Goal: Information Seeking & Learning: Learn about a topic

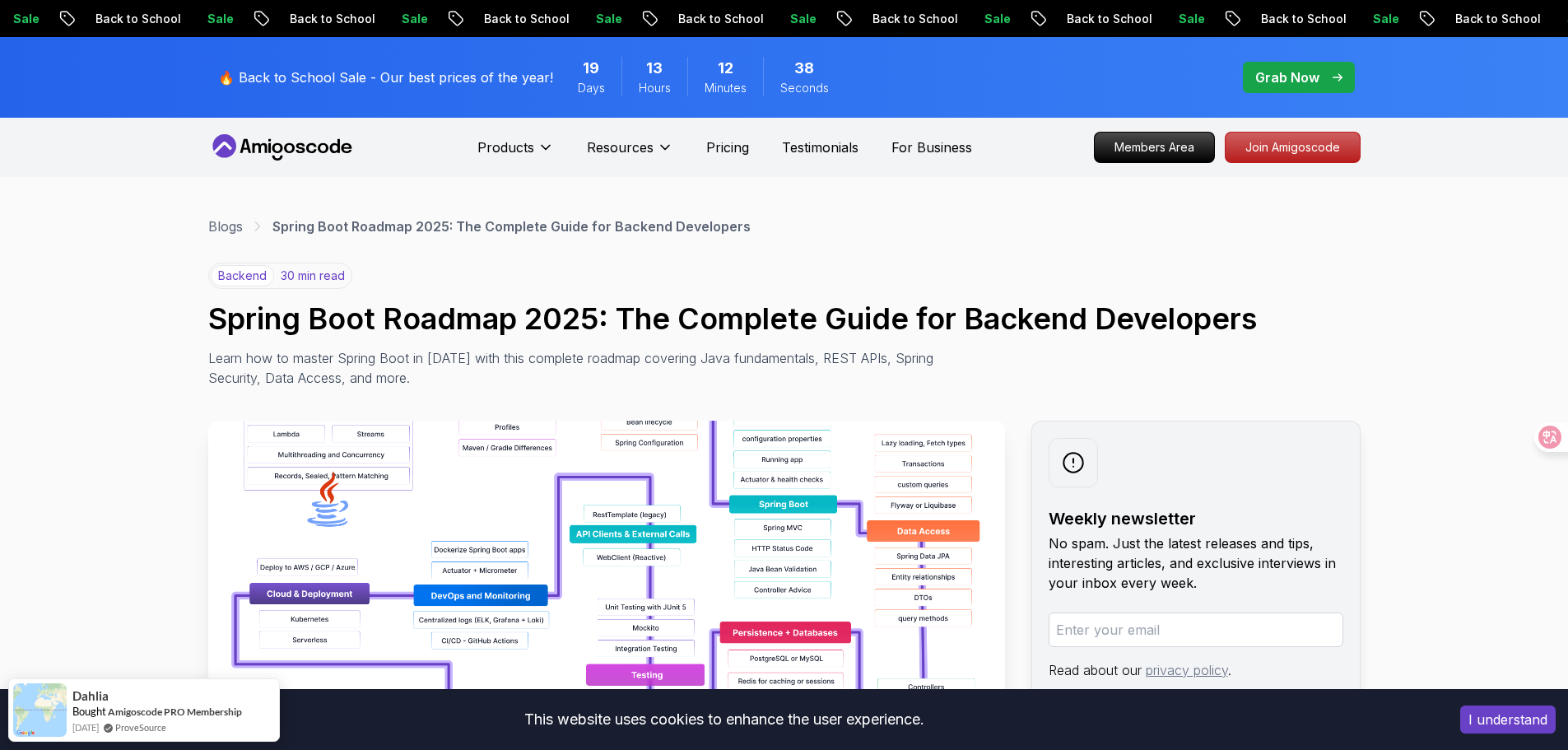
scroll to position [192, 0]
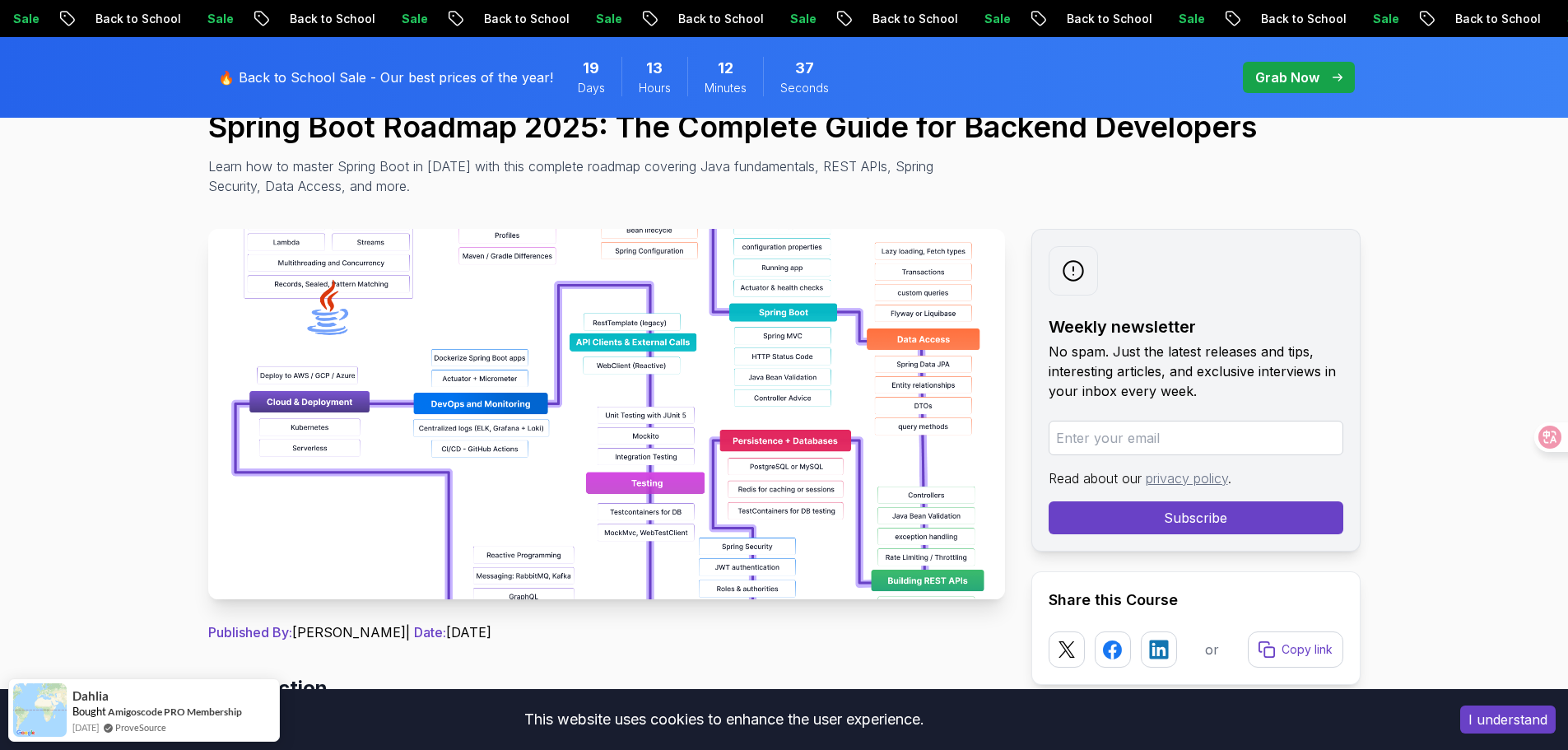
click at [836, 300] on img at bounding box center [607, 414] width 797 height 371
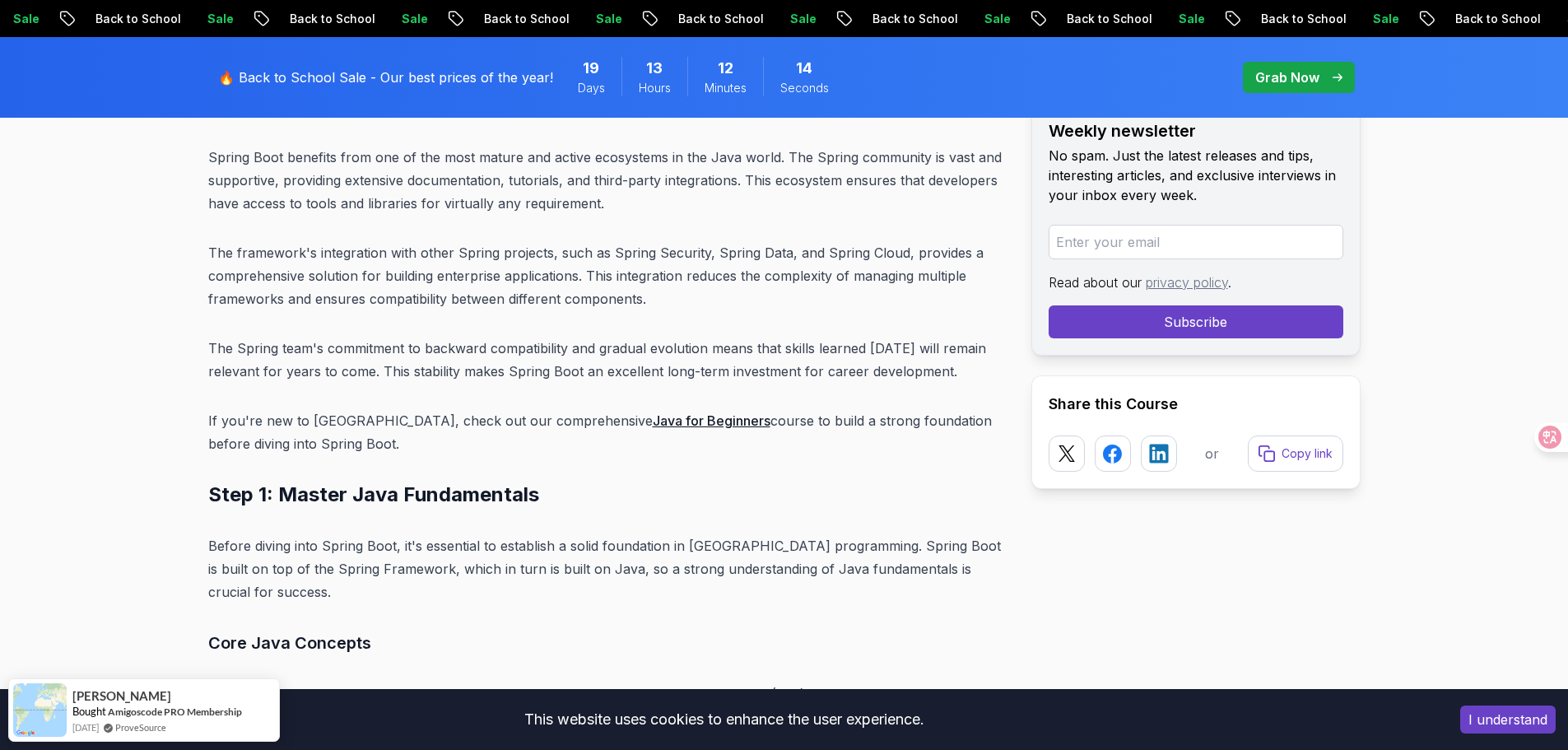
scroll to position [5378, 0]
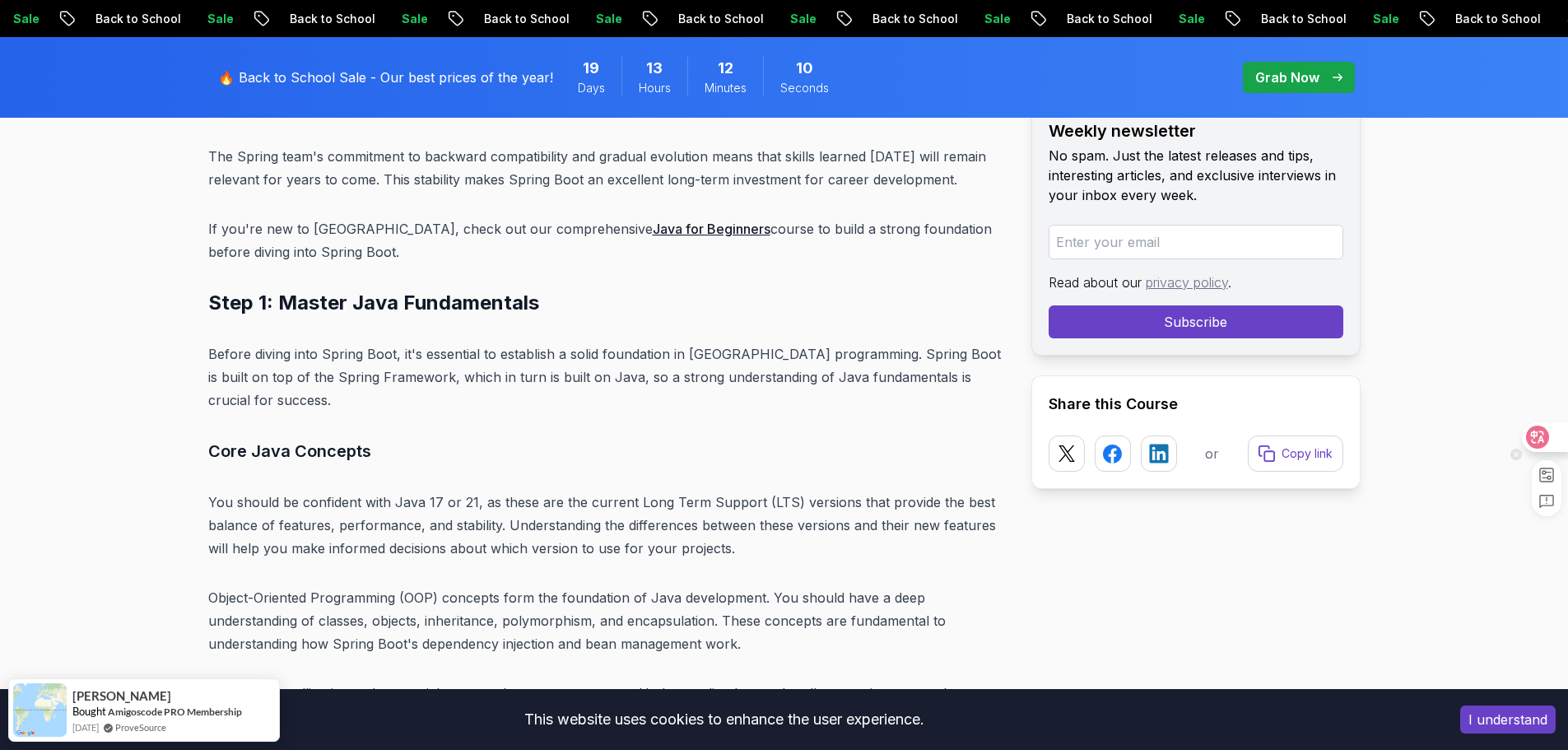
click at [1538, 449] on div at bounding box center [1544, 437] width 45 height 30
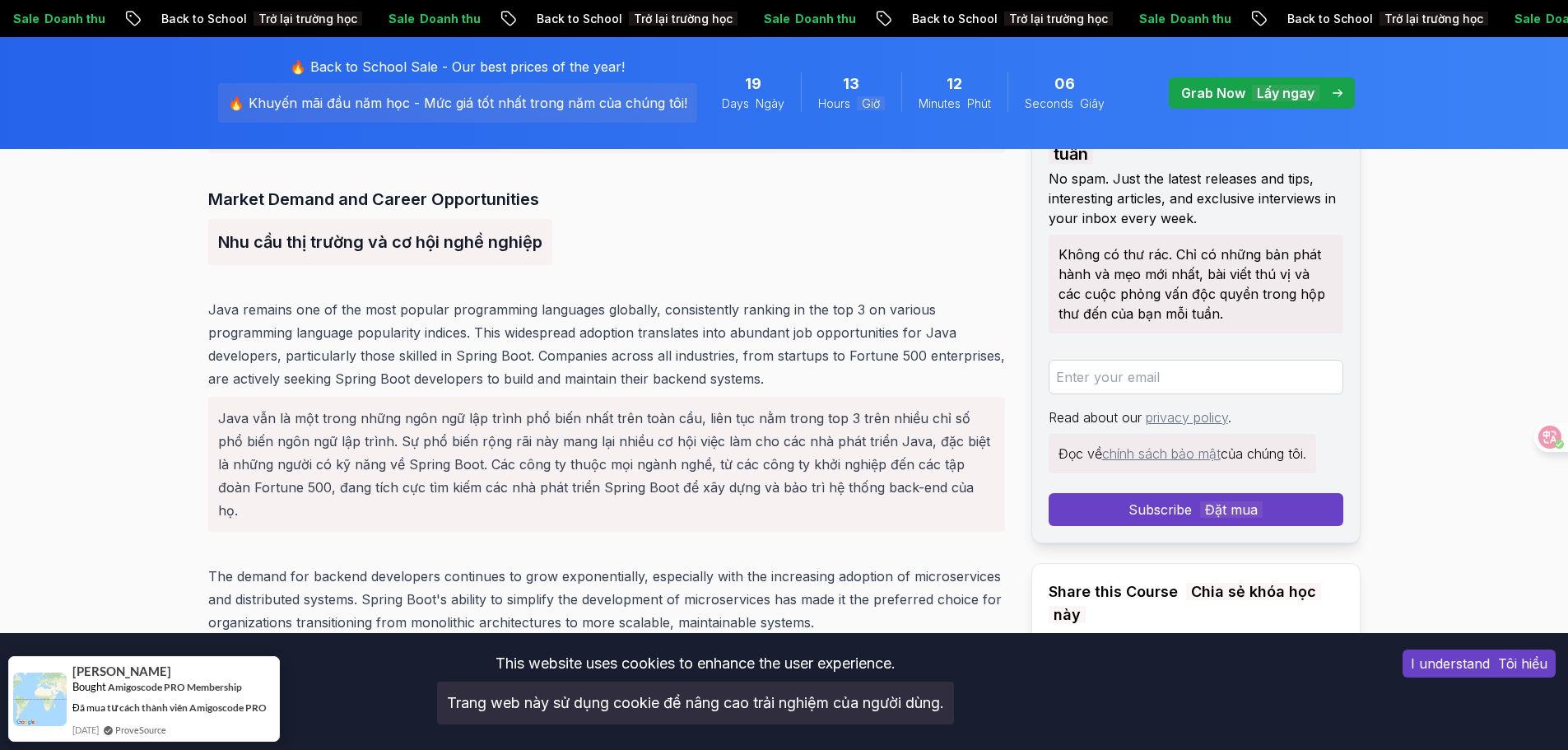
scroll to position [5500, 0]
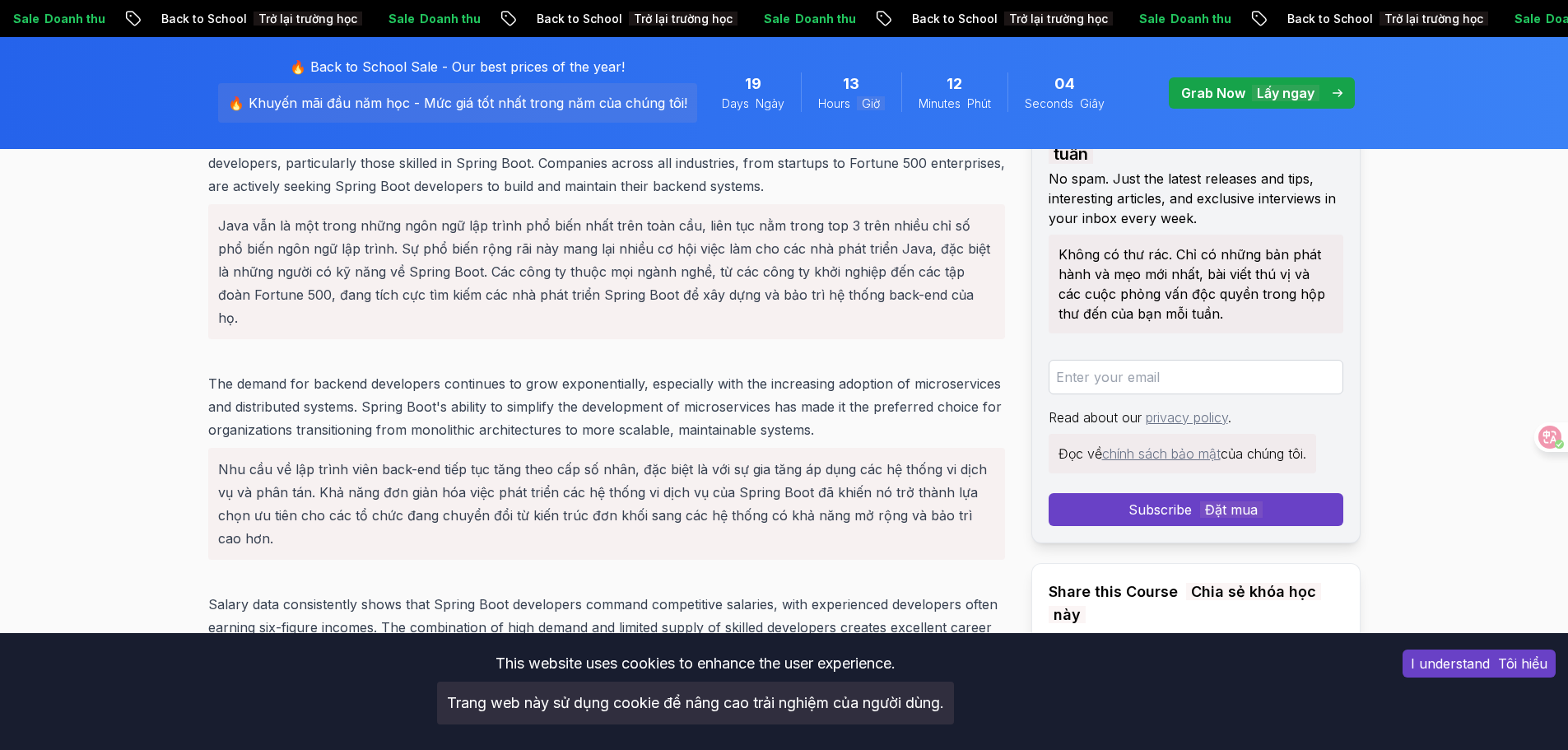
click at [1525, 661] on font "Tôi hiểu" at bounding box center [1522, 664] width 50 height 17
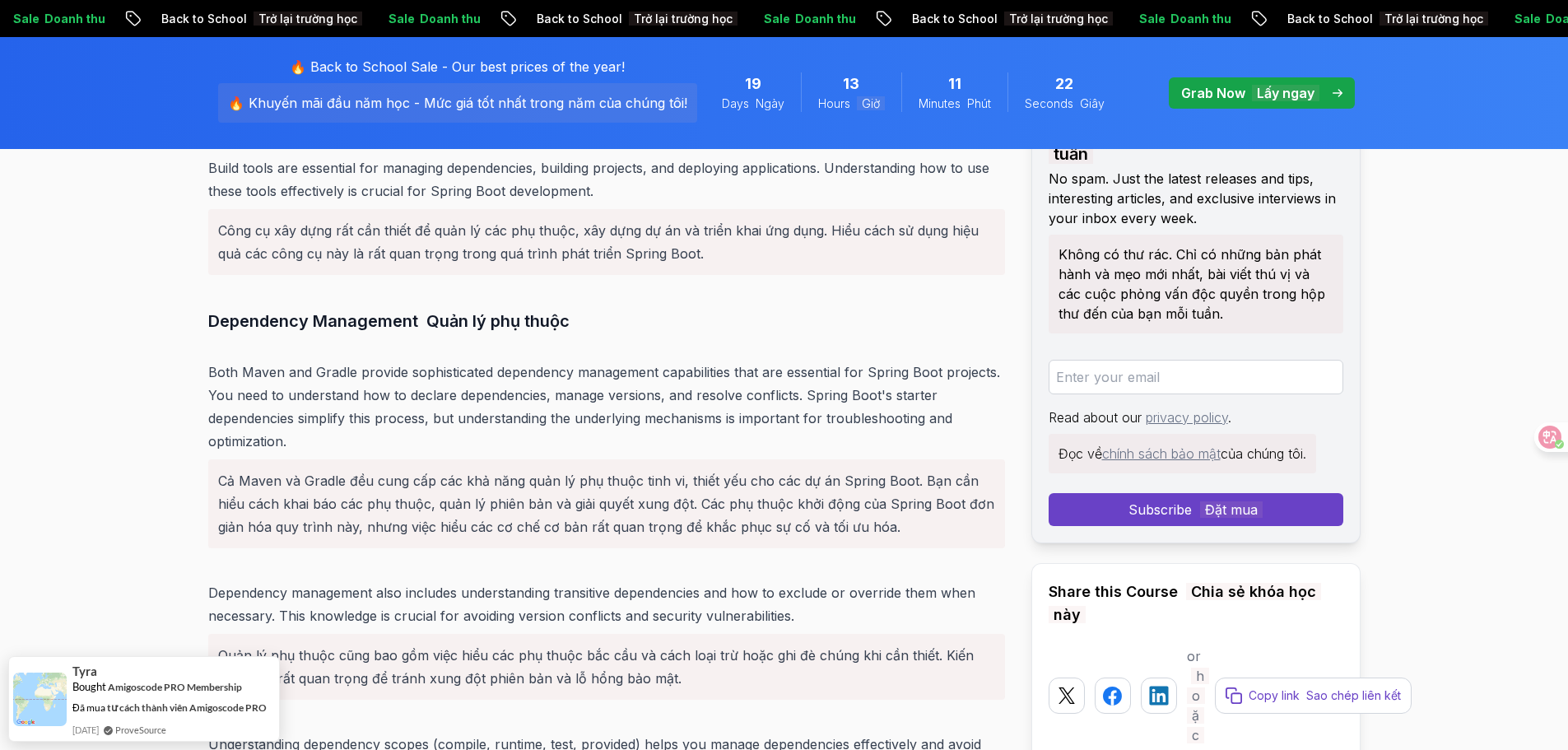
scroll to position [10302, 0]
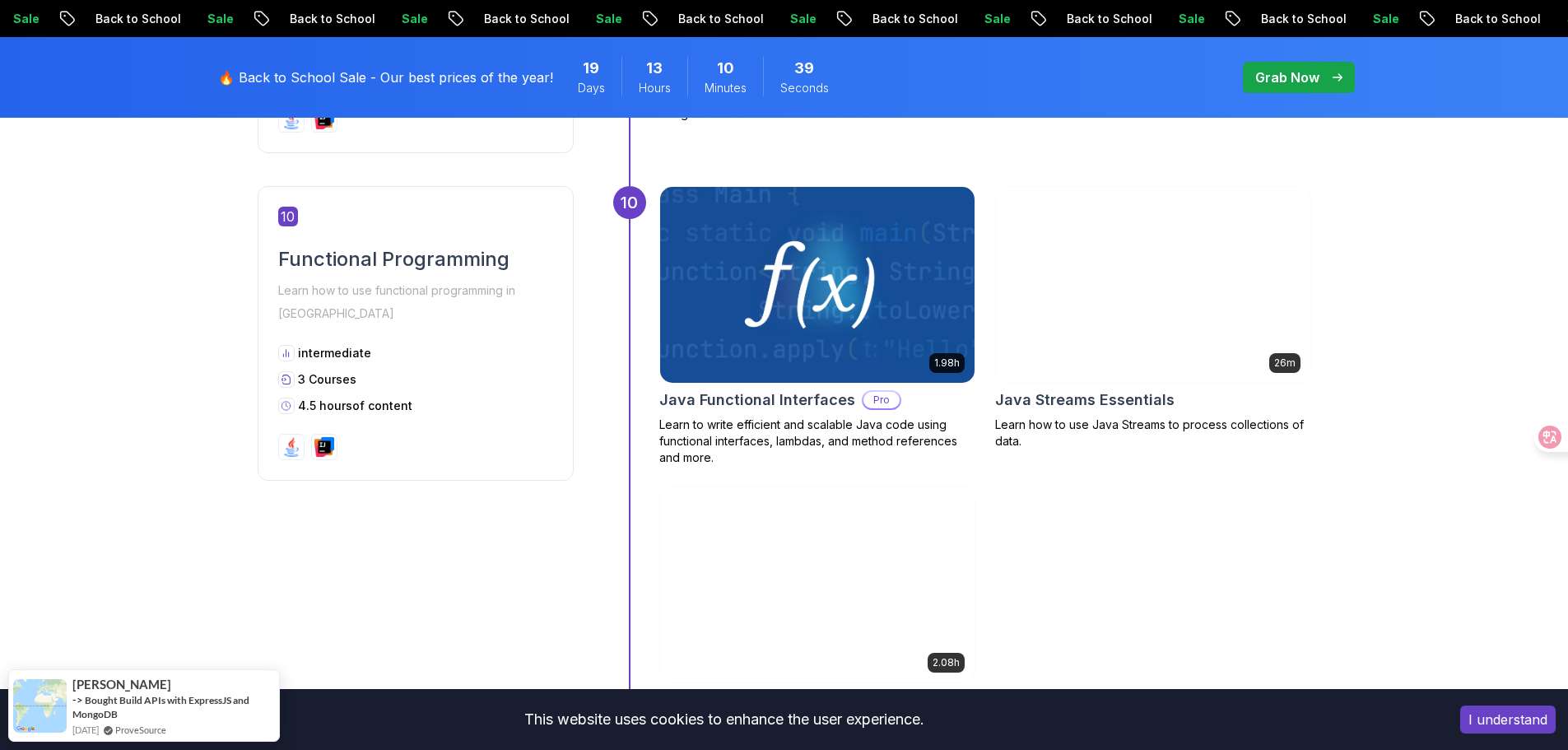
scroll to position [4034, 0]
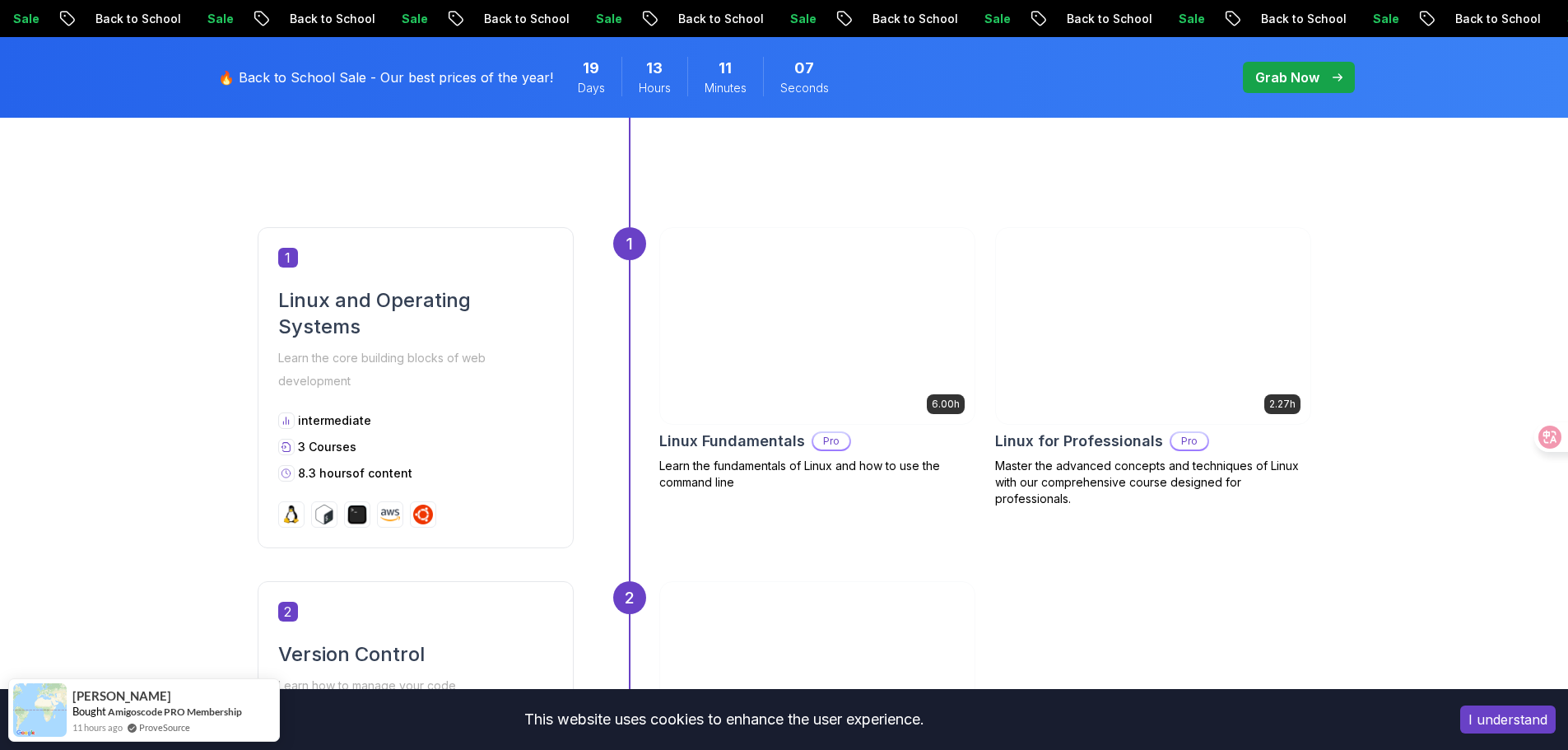
scroll to position [1344, 0]
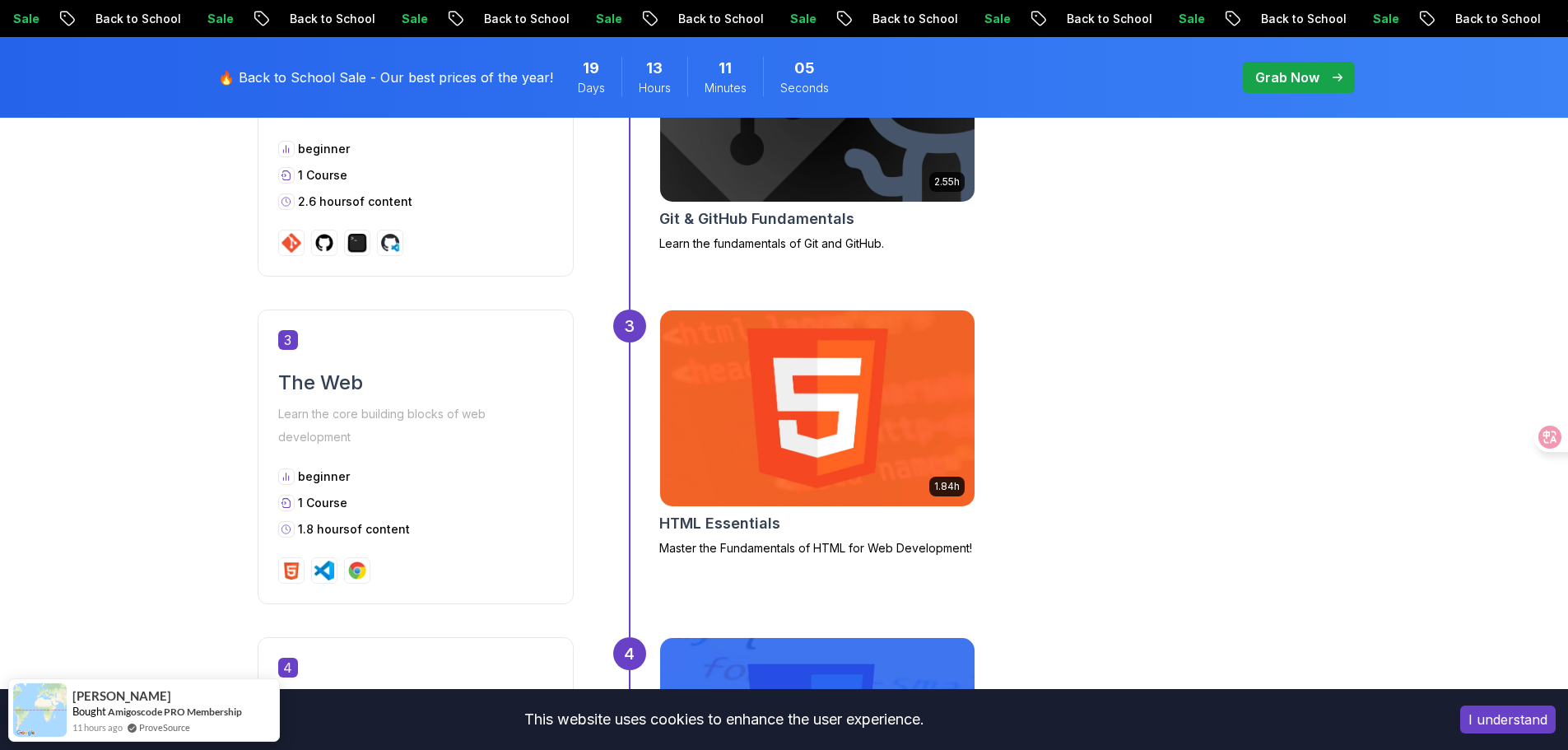
click at [904, 399] on img at bounding box center [817, 408] width 330 height 206
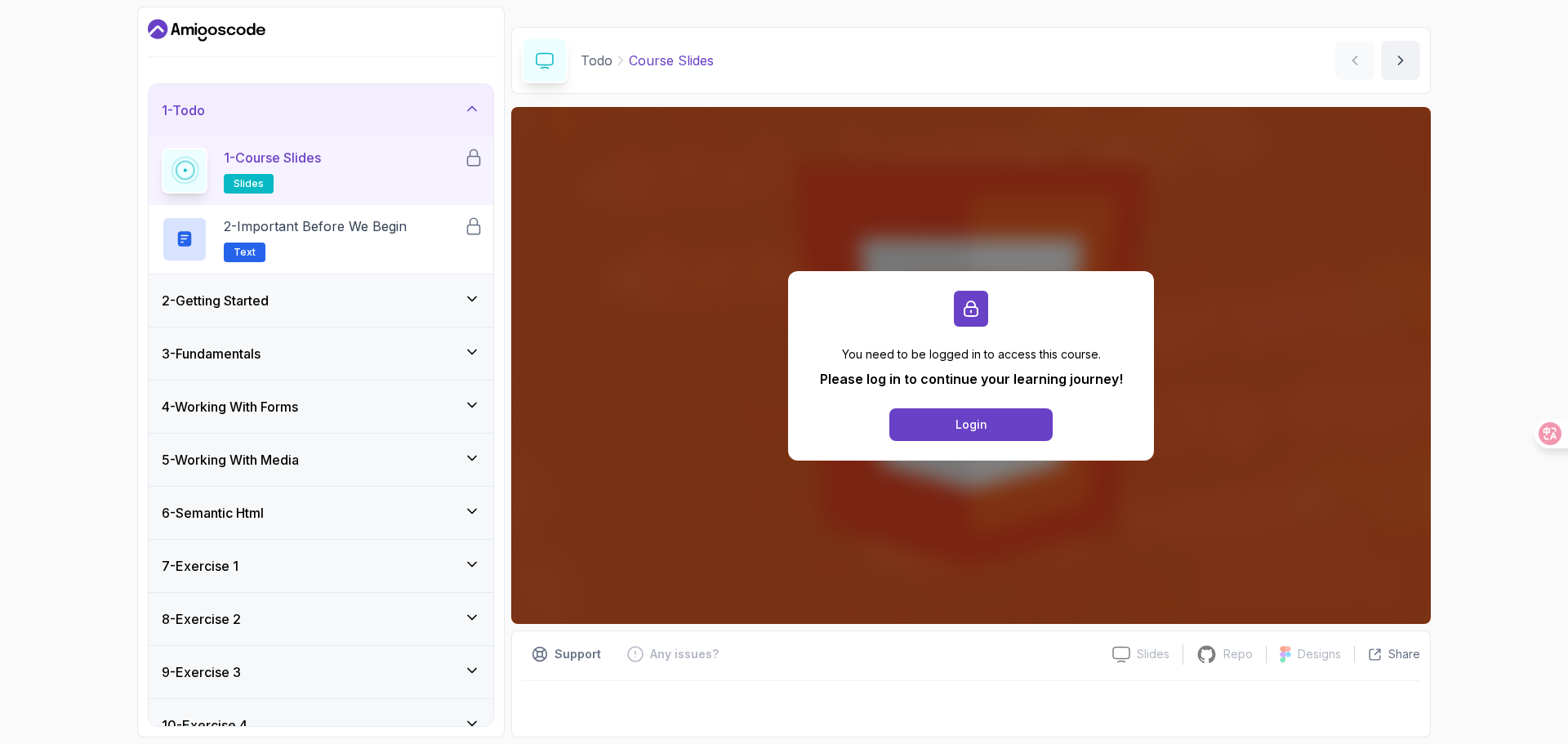
scroll to position [78, 0]
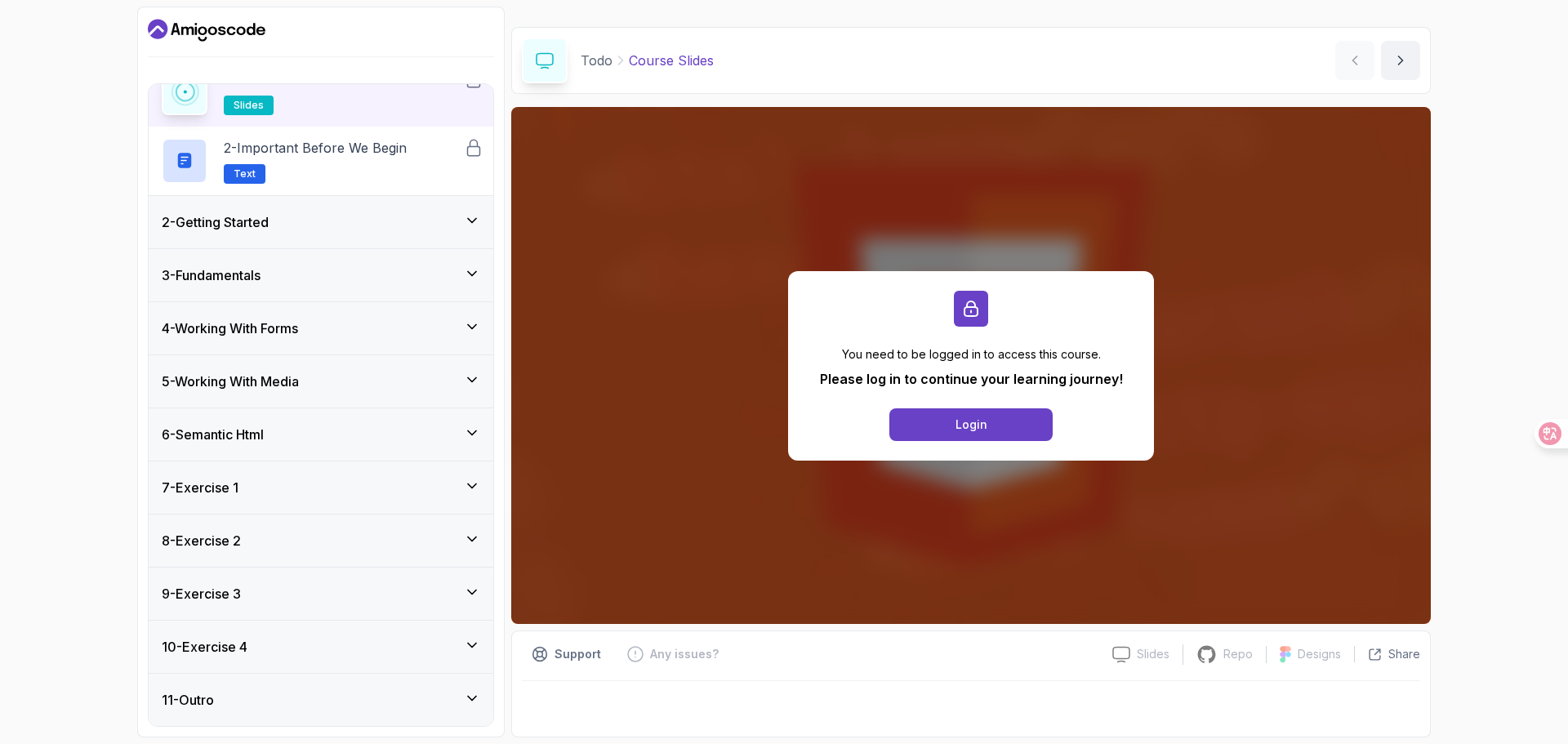
click at [467, 416] on div "6 - Semantic Html" at bounding box center [321, 434] width 345 height 53
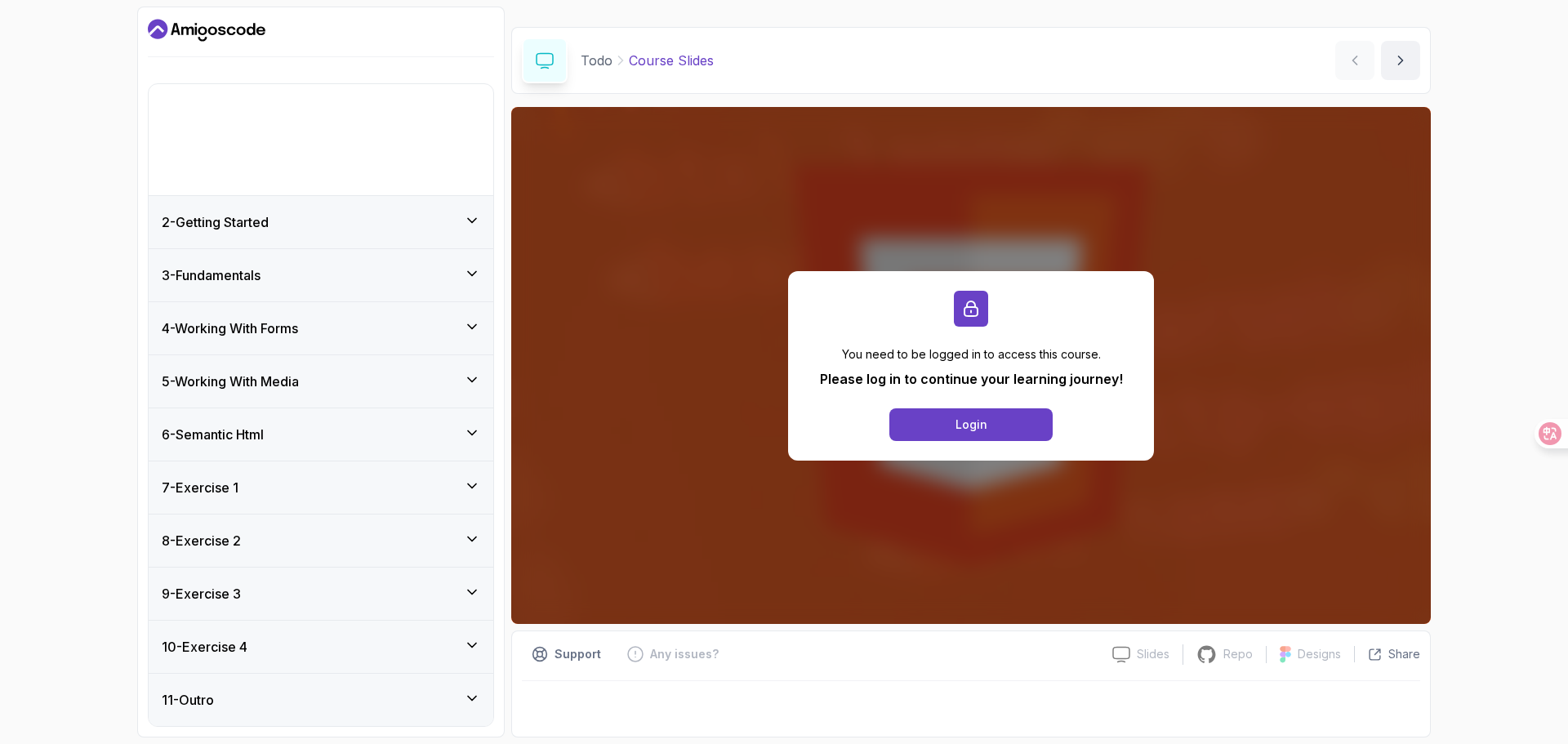
scroll to position [0, 0]
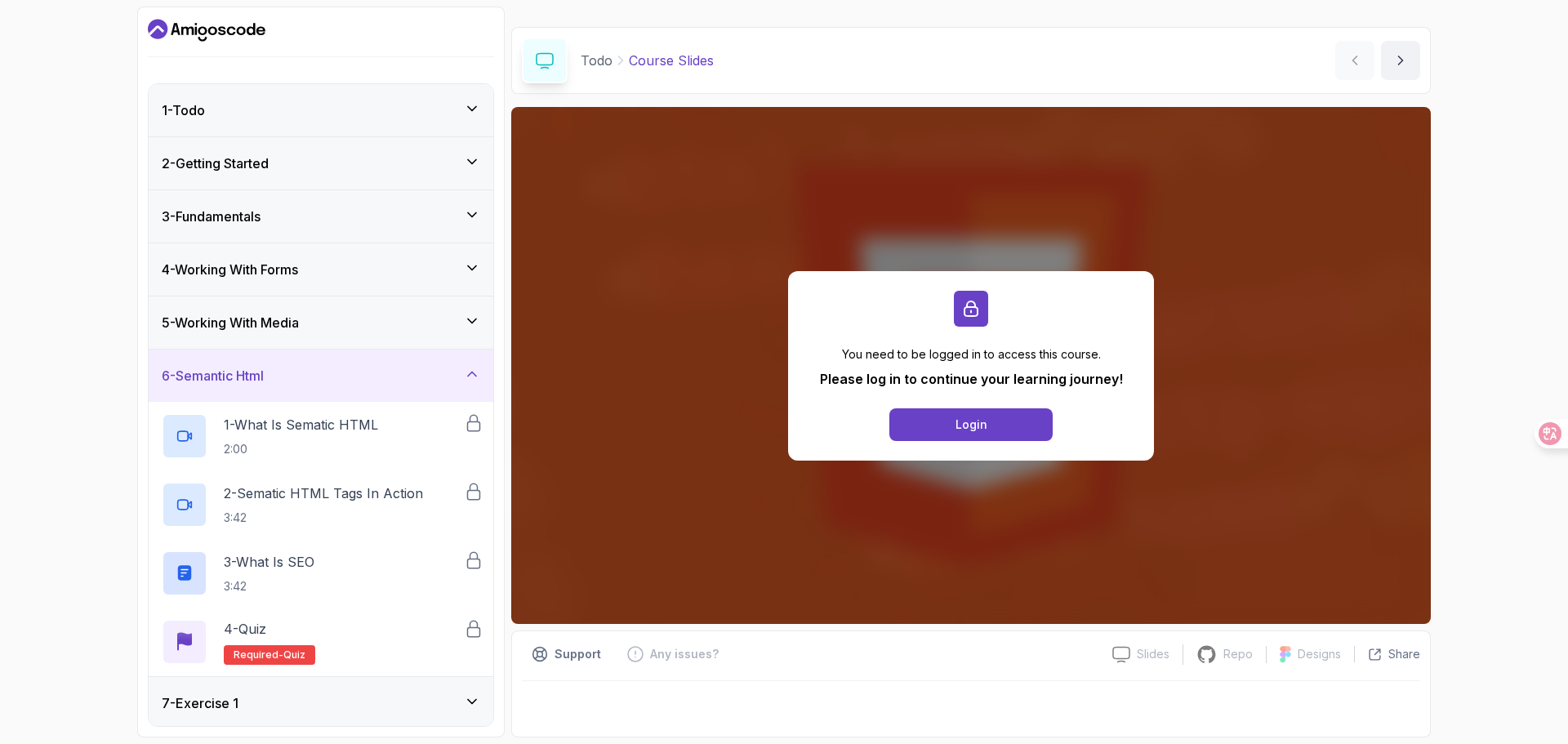
click at [475, 332] on div "5 - Working With Media" at bounding box center [321, 323] width 319 height 20
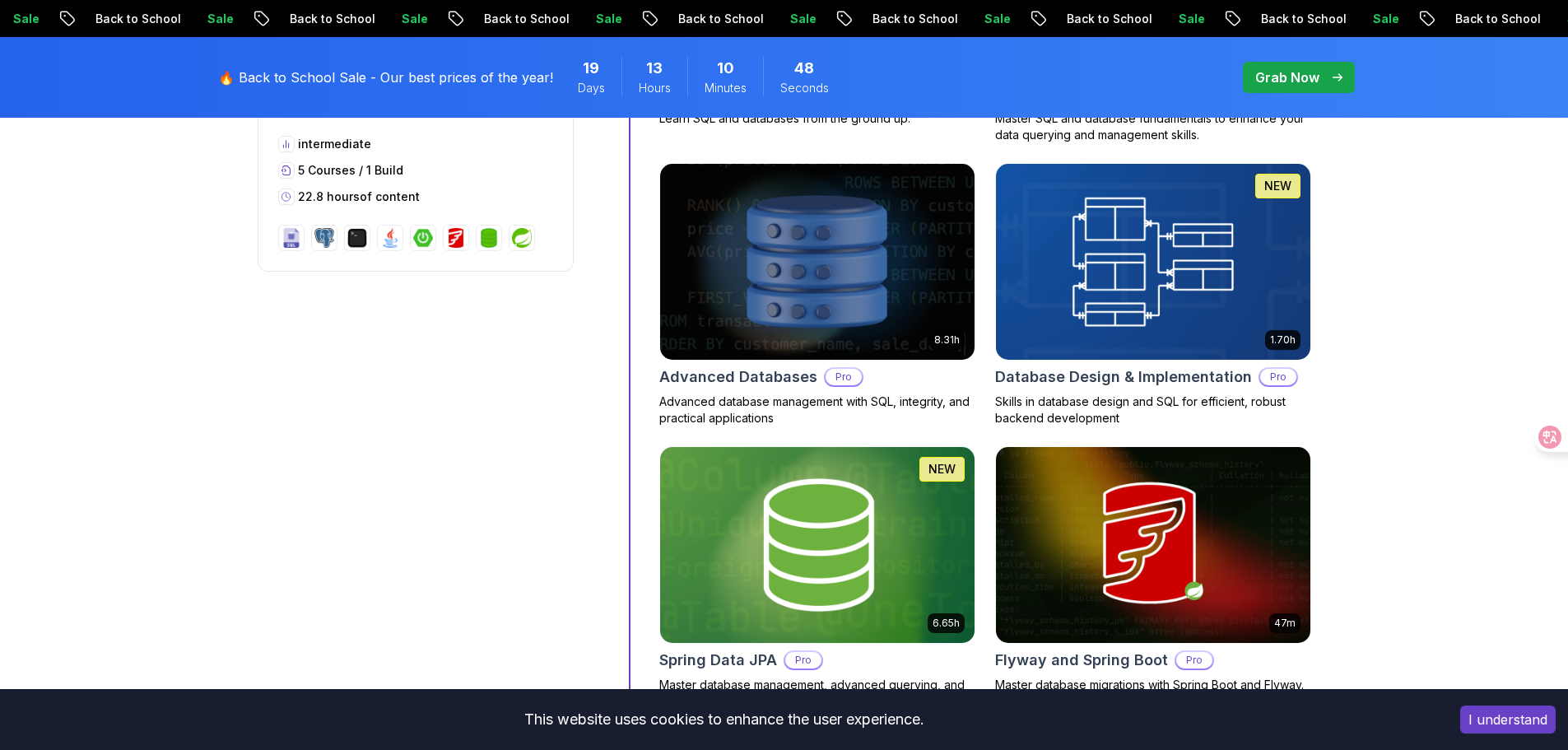
scroll to position [5378, 0]
